Goal: Transaction & Acquisition: Obtain resource

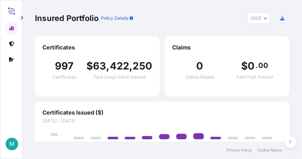
select select "2025"
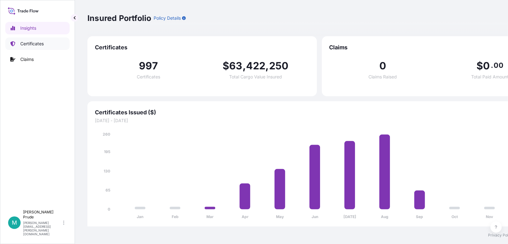
click at [33, 41] on p "Certificates" at bounding box center [31, 44] width 23 height 6
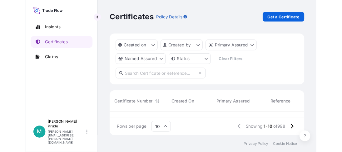
scroll to position [17, 237]
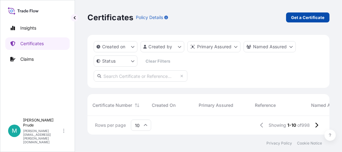
click at [302, 18] on p "Get a Certificate" at bounding box center [307, 17] width 33 height 6
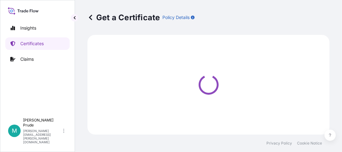
select select "Barge"
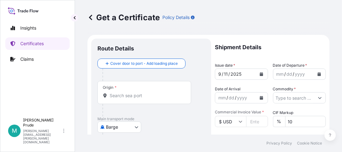
click at [302, 75] on icon "Calendar" at bounding box center [319, 74] width 3 height 4
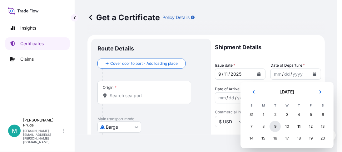
click at [277, 125] on div "9" at bounding box center [275, 126] width 11 height 11
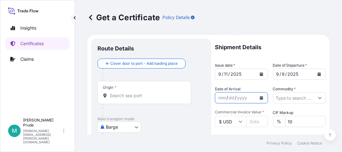
click at [260, 98] on icon "Calendar" at bounding box center [261, 98] width 3 height 4
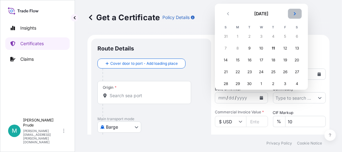
click at [294, 15] on icon "Next" at bounding box center [295, 14] width 4 height 4
click at [261, 64] on div "15" at bounding box center [261, 60] width 11 height 11
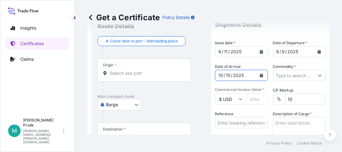
scroll to position [31, 0]
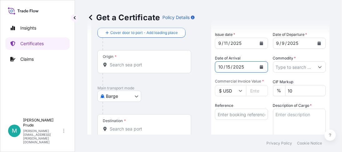
click at [302, 67] on button "Show suggestions" at bounding box center [319, 67] width 11 height 11
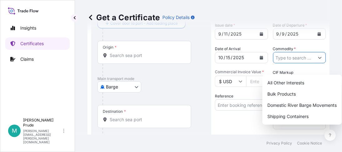
scroll to position [62, 0]
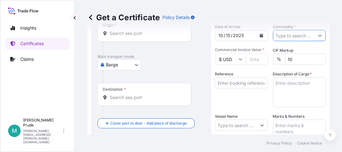
click at [302, 37] on button "Show suggestions" at bounding box center [319, 35] width 11 height 11
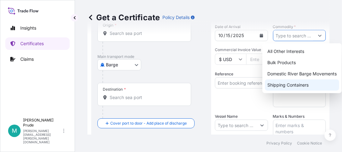
click at [302, 84] on div "Shipping Containers" at bounding box center [302, 85] width 74 height 11
type input "Shipping Containers"
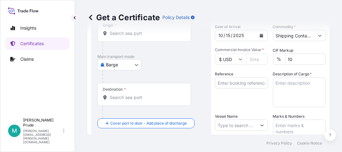
click at [252, 58] on input "Commercial Invoice Value *" at bounding box center [257, 59] width 22 height 11
type input "16659.12"
click at [224, 84] on input "Reference" at bounding box center [241, 82] width 53 height 11
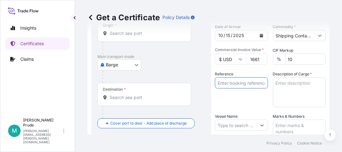
paste input "80000109024"
type input "80000109024"
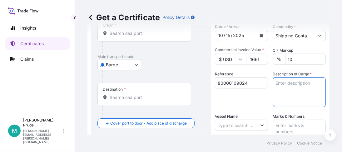
click at [283, 85] on textarea "Description of Cargo *" at bounding box center [299, 92] width 53 height 30
paste textarea "5 DR SCHERCEMOL TISC ESTER, DRUM NMFC 144790 COMPOUNDS, ORGANIC, Class 65 Expor…"
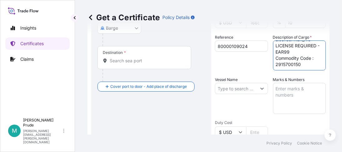
scroll to position [125, 0]
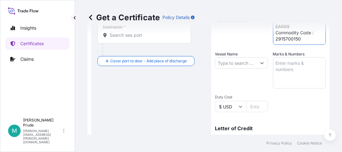
type textarea "5 DR SCHERCEMOL TISC ESTER, DRUM NMFC 144790 COMPOUNDS, ORGANIC, Class 65 Expor…"
click at [231, 65] on input "Vessel Name" at bounding box center [235, 62] width 41 height 11
paste input "ONE [GEOGRAPHIC_DATA]"
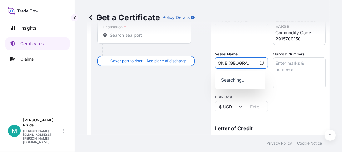
type input "ONE [GEOGRAPHIC_DATA]"
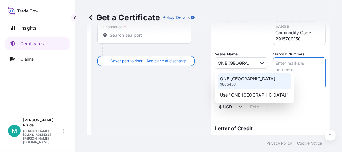
click at [230, 82] on p "9805453" at bounding box center [228, 84] width 16 height 5
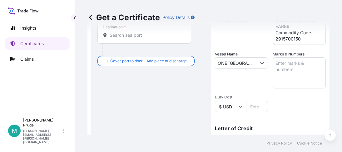
click at [288, 64] on textarea "Marks & Numbers" at bounding box center [299, 72] width 53 height 31
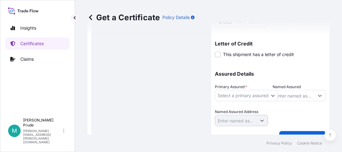
scroll to position [218, 0]
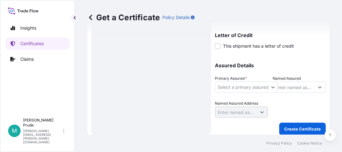
click at [228, 88] on body "Insights Certificates Claims M [PERSON_NAME] [PERSON_NAME][EMAIL_ADDRESS][PERSO…" at bounding box center [171, 76] width 342 height 152
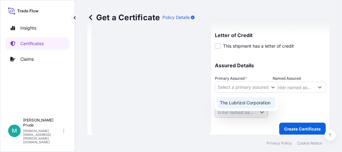
click at [230, 98] on div "The Lubrizol Corporation" at bounding box center [246, 102] width 58 height 11
select select "31566"
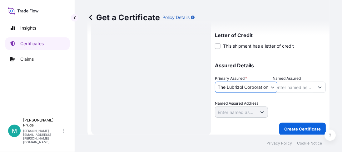
click at [295, 87] on input "Named Assured" at bounding box center [293, 87] width 41 height 11
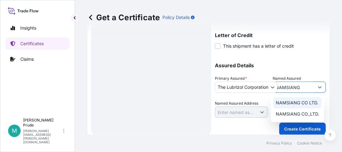
click at [302, 101] on div "NAMSIANG CO LTD." at bounding box center [297, 102] width 48 height 11
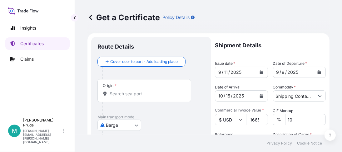
scroll to position [0, 0]
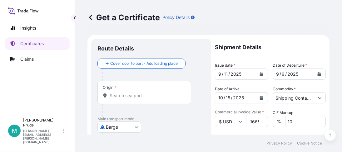
type input "NAMSIANG CO LTD."
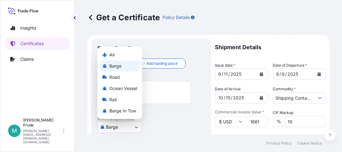
click at [137, 129] on body "2 options available. Insights Certificates Claims M [PERSON_NAME] [PERSON_NAME]…" at bounding box center [171, 76] width 342 height 152
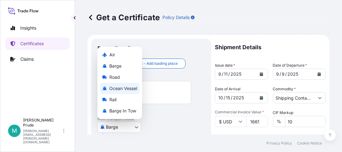
click at [127, 88] on span "Ocean Vessel" at bounding box center [123, 89] width 28 height 6
select select "Ocean Vessel"
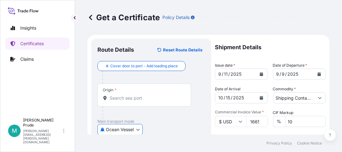
click at [114, 97] on input "Origin *" at bounding box center [147, 98] width 74 height 6
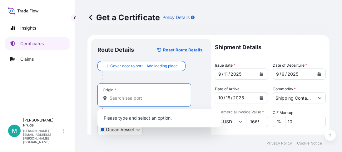
drag, startPoint x: 135, startPoint y: 98, endPoint x: 187, endPoint y: 85, distance: 53.8
click at [135, 98] on input "Origin * Please select an origin" at bounding box center [147, 98] width 74 height 6
type input "USNYC"
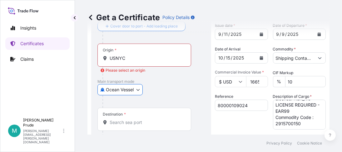
scroll to position [31, 0]
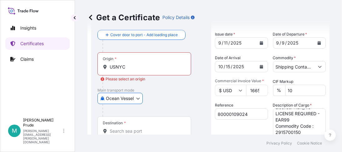
click at [136, 67] on input "USNYC" at bounding box center [147, 67] width 74 height 6
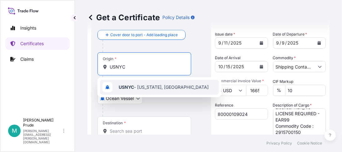
click at [146, 90] on span "USNYC - [US_STATE], [GEOGRAPHIC_DATA]" at bounding box center [164, 87] width 90 height 6
type input "USNYC - [US_STATE], [GEOGRAPHIC_DATA]"
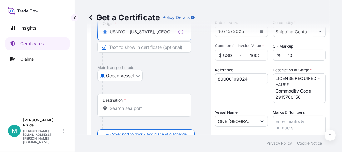
scroll to position [94, 0]
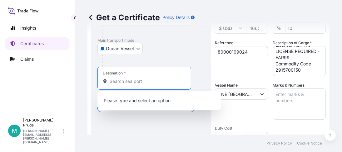
click at [119, 81] on input "Destination *" at bounding box center [147, 81] width 74 height 6
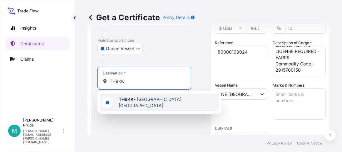
click at [152, 104] on span "THBKK - [GEOGRAPHIC_DATA], [GEOGRAPHIC_DATA]" at bounding box center [168, 103] width 98 height 12
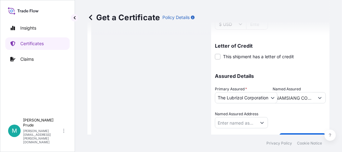
scroll to position [222, 0]
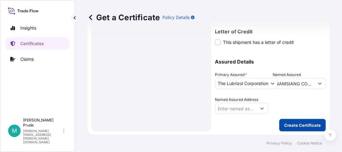
type input "THBKK - [GEOGRAPHIC_DATA], [GEOGRAPHIC_DATA]"
click at [299, 124] on p "Create Certificate" at bounding box center [302, 125] width 37 height 6
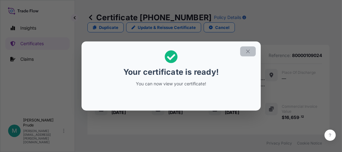
click at [251, 50] on button "button" at bounding box center [248, 52] width 16 height 10
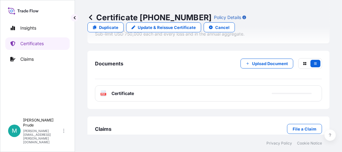
scroll to position [449, 0]
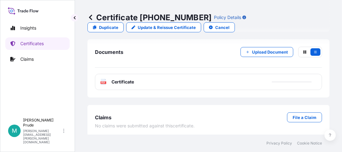
click at [125, 83] on span "Certificate" at bounding box center [123, 82] width 22 height 6
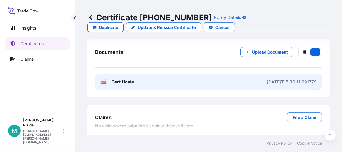
click at [133, 79] on span "Certificate" at bounding box center [123, 82] width 22 height 6
